Goal: Navigation & Orientation: Find specific page/section

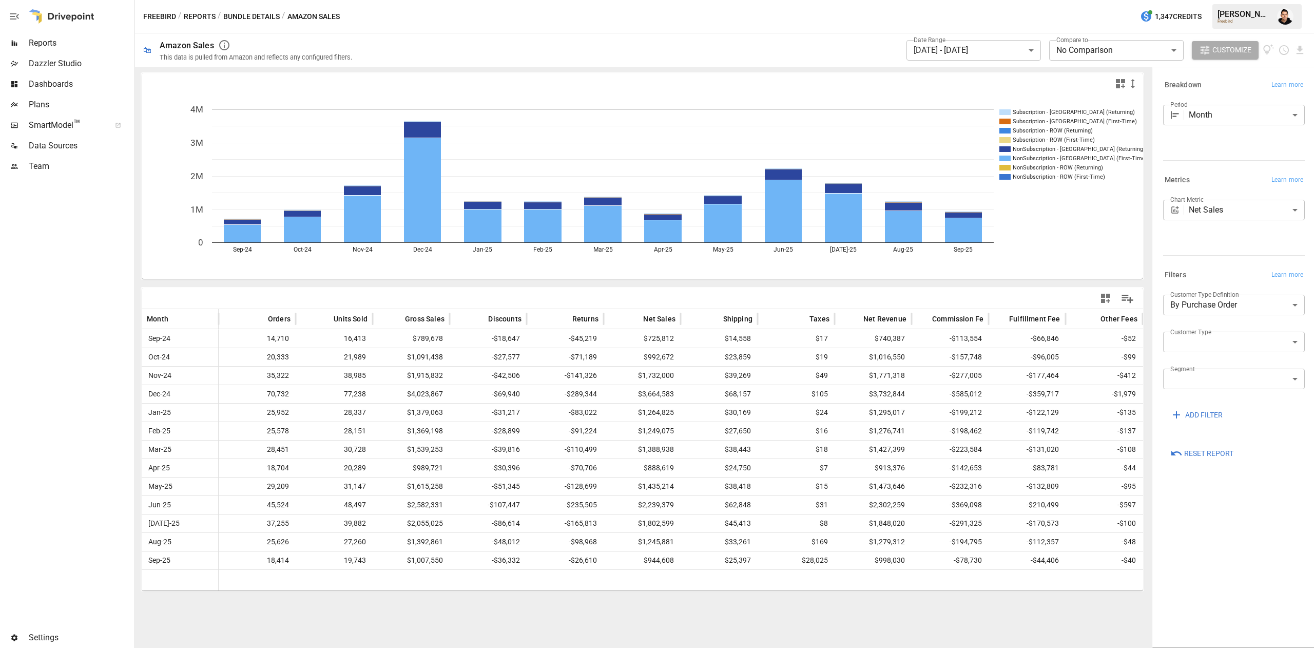
click at [72, 41] on span "Reports" at bounding box center [81, 43] width 104 height 12
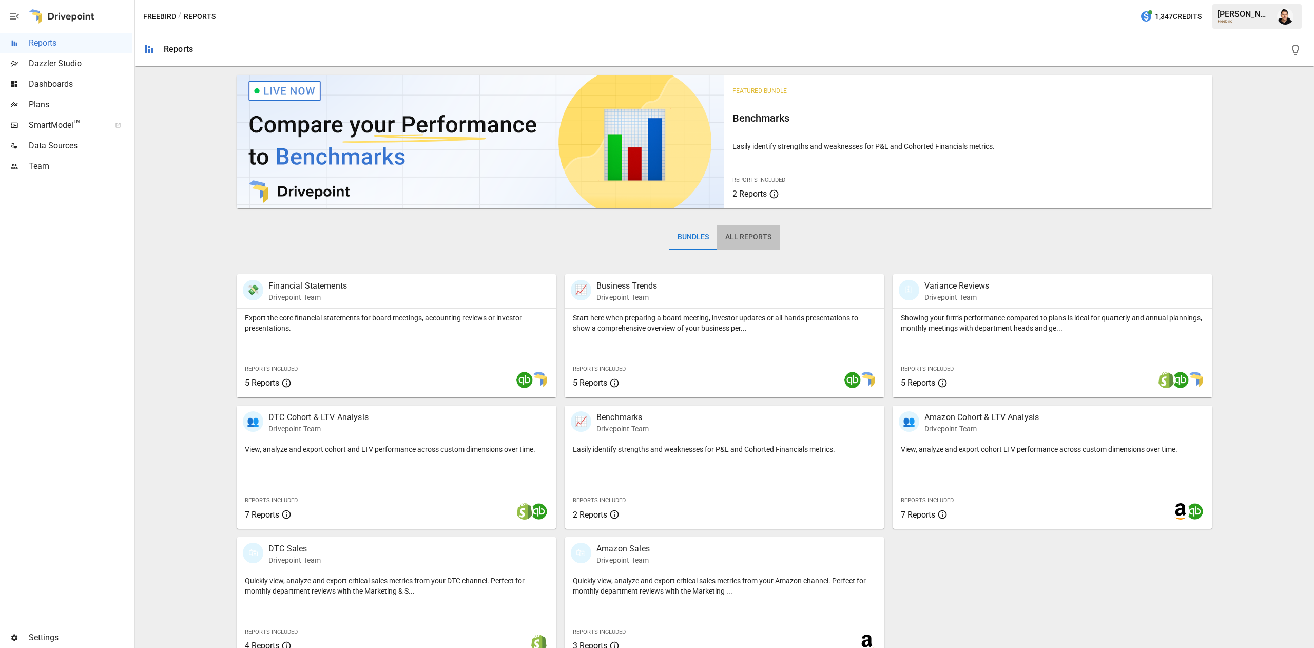
click at [753, 234] on button "All Reports" at bounding box center [748, 237] width 63 height 25
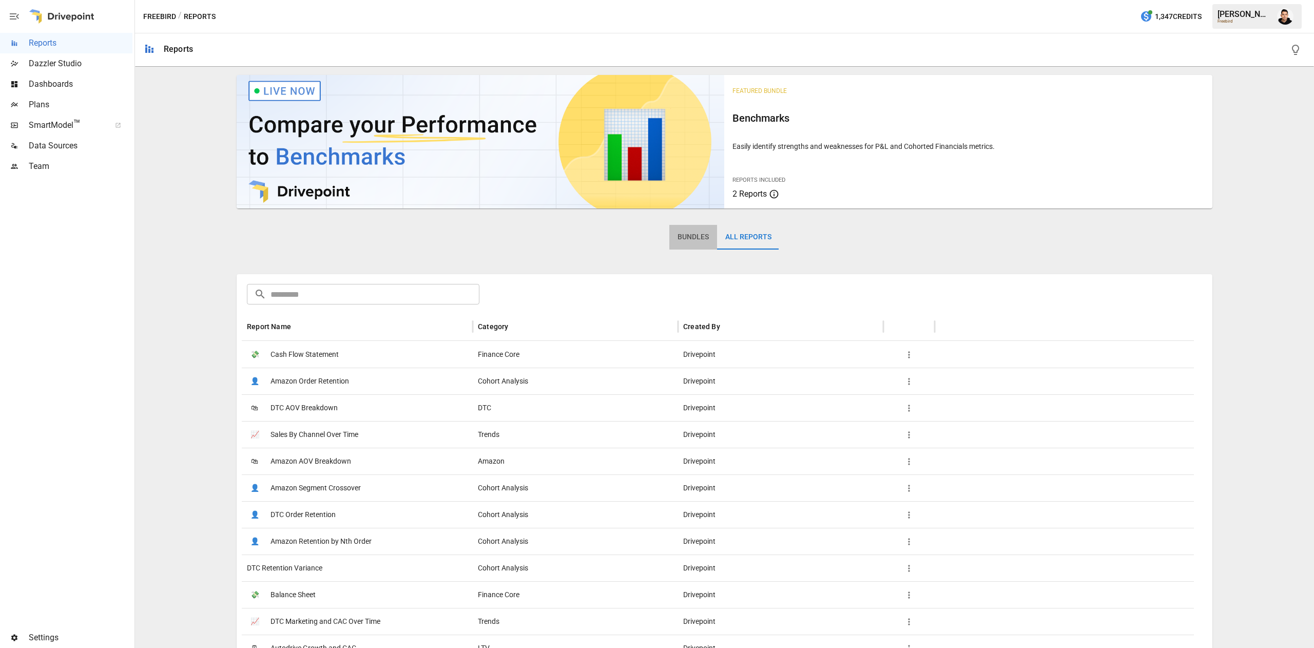
click at [685, 238] on button "Bundles" at bounding box center [693, 237] width 48 height 25
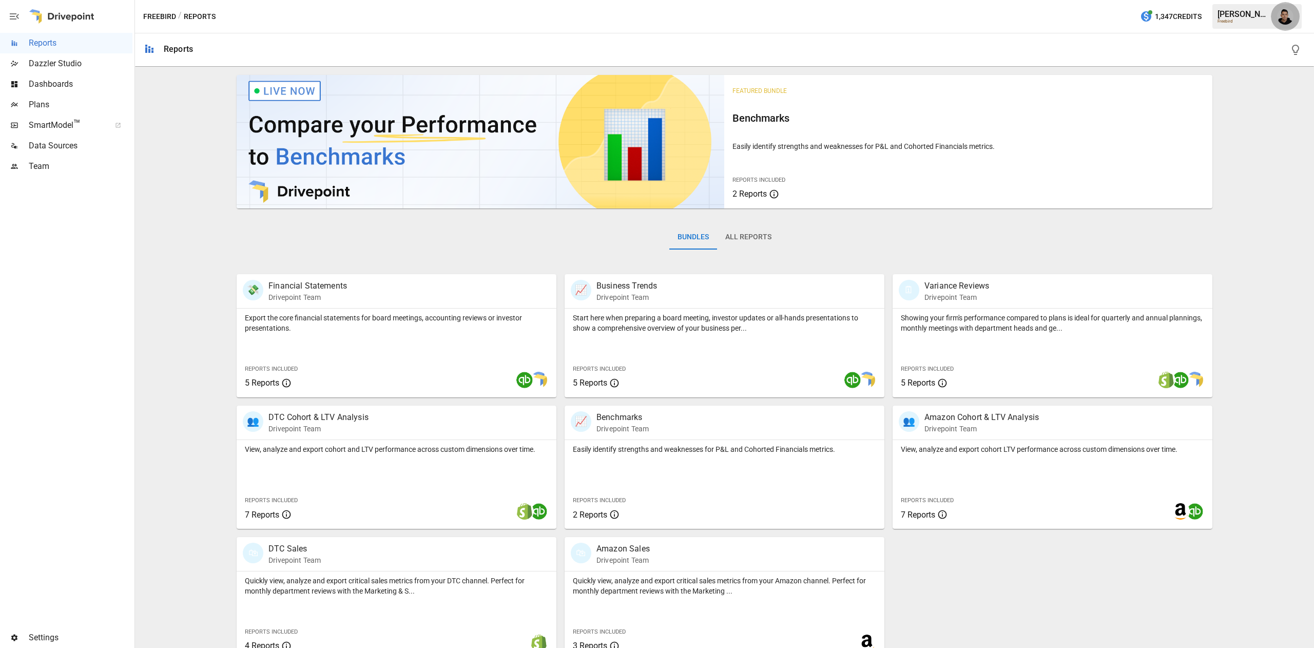
click at [1286, 12] on img "Francisco Sanchez" at bounding box center [1285, 16] width 16 height 16
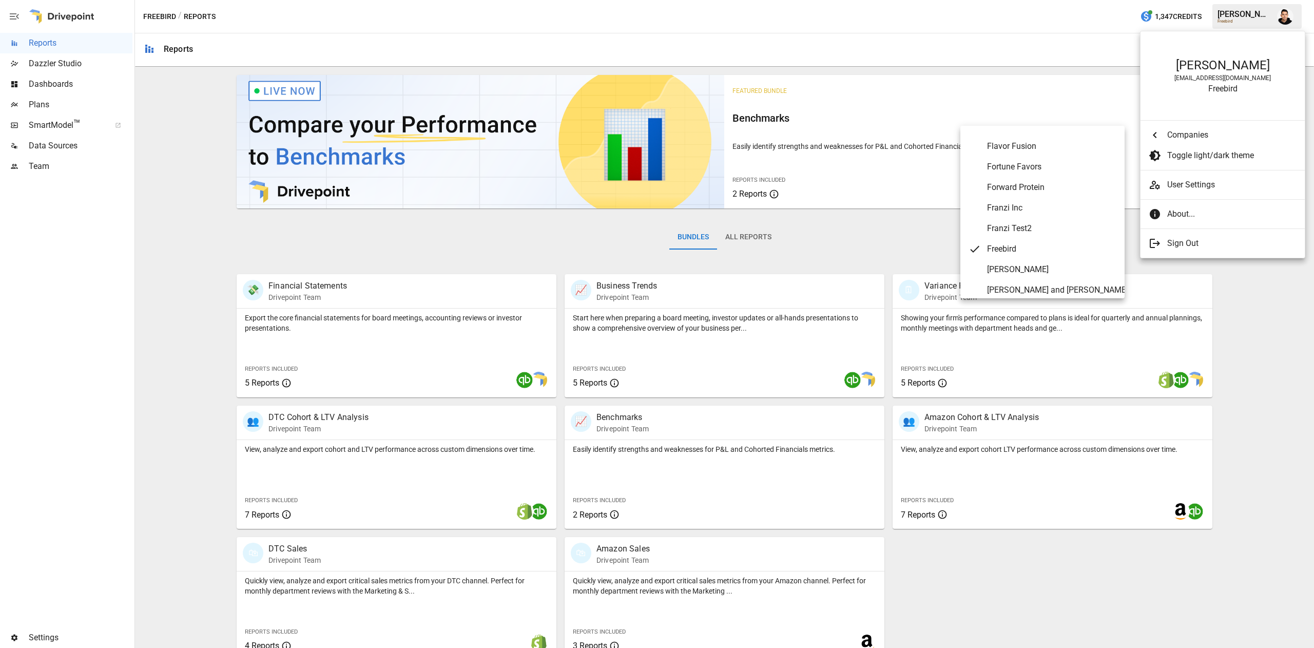
scroll to position [1858, 0]
click at [1052, 223] on Coffee "Fire Department Coffee" at bounding box center [1042, 232] width 164 height 21
